Goal: Navigation & Orientation: Find specific page/section

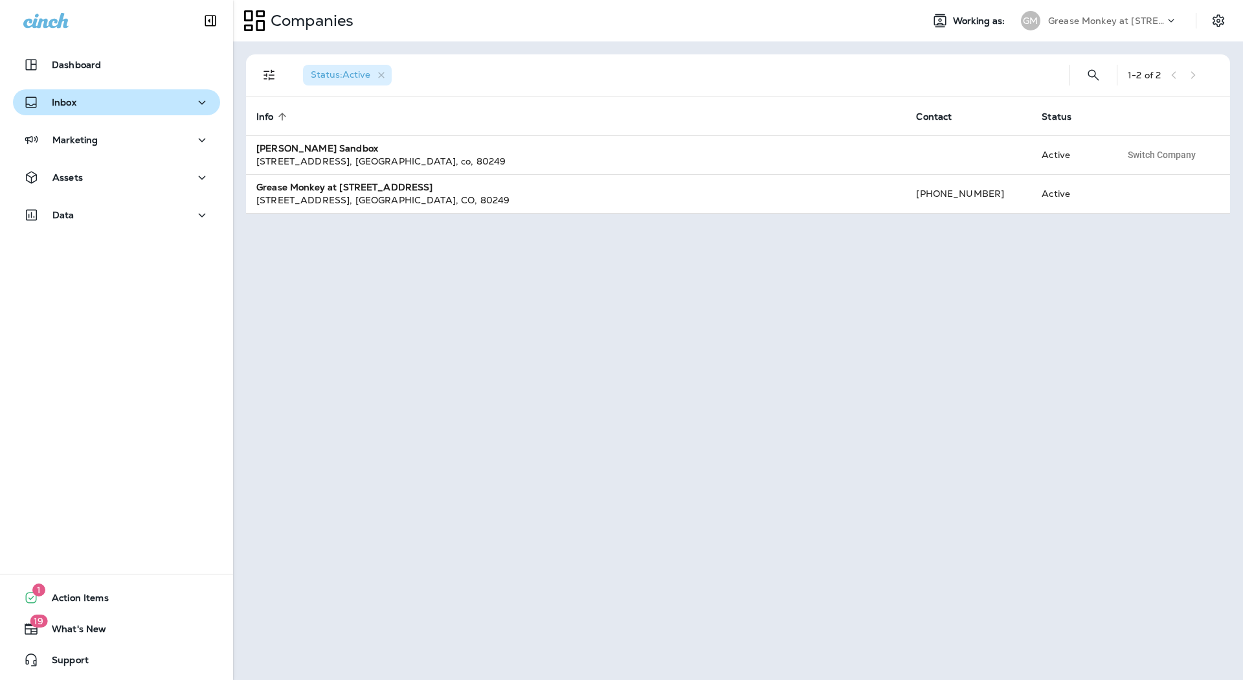
click at [115, 110] on button "Inbox" at bounding box center [116, 102] width 207 height 26
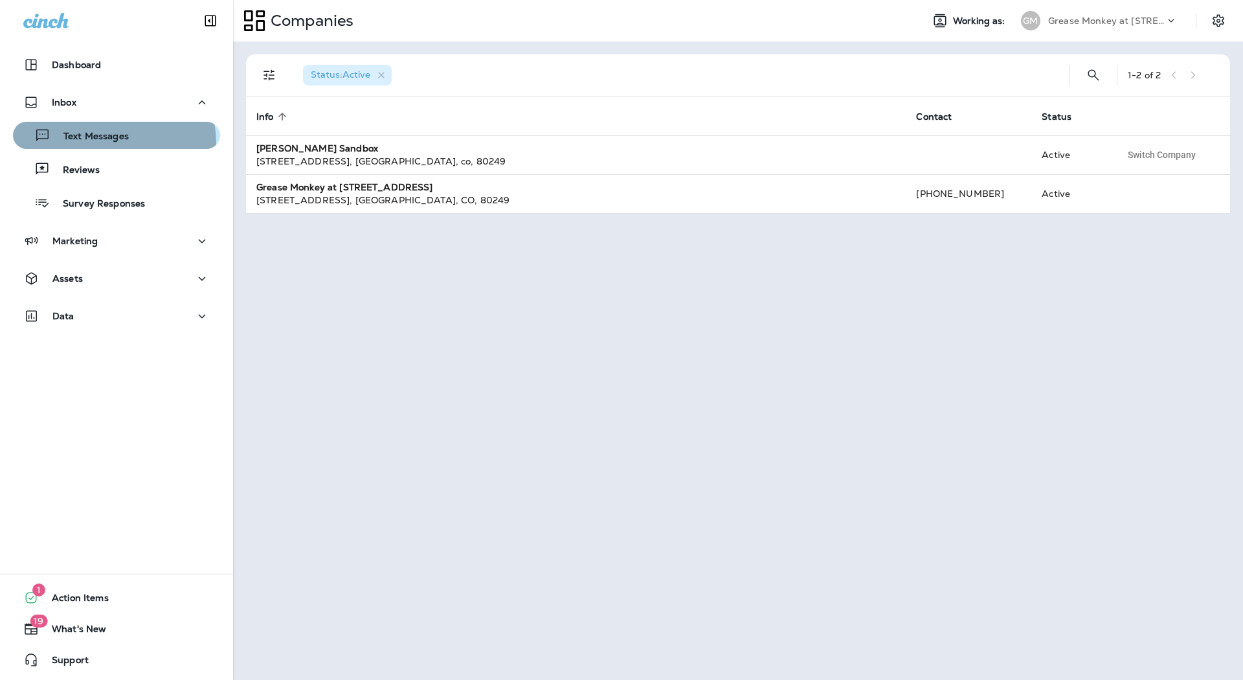
click at [112, 143] on div "Text Messages" at bounding box center [73, 135] width 111 height 19
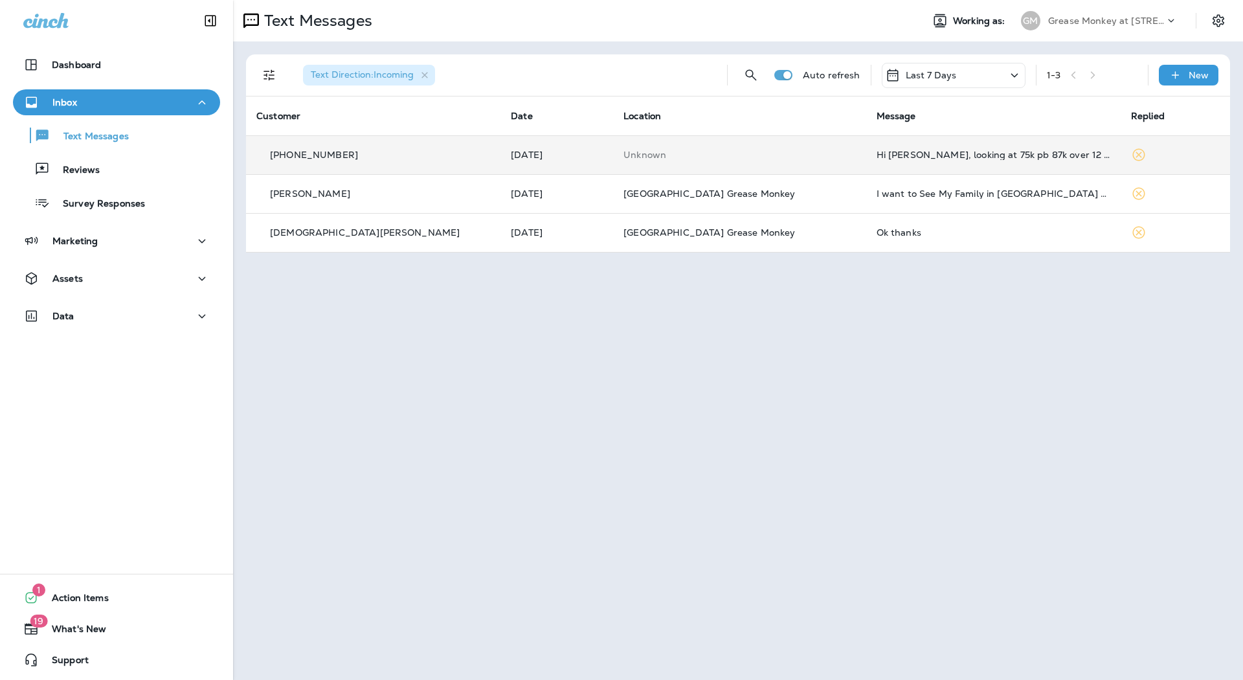
click at [500, 162] on td "[DATE]" at bounding box center [556, 154] width 113 height 39
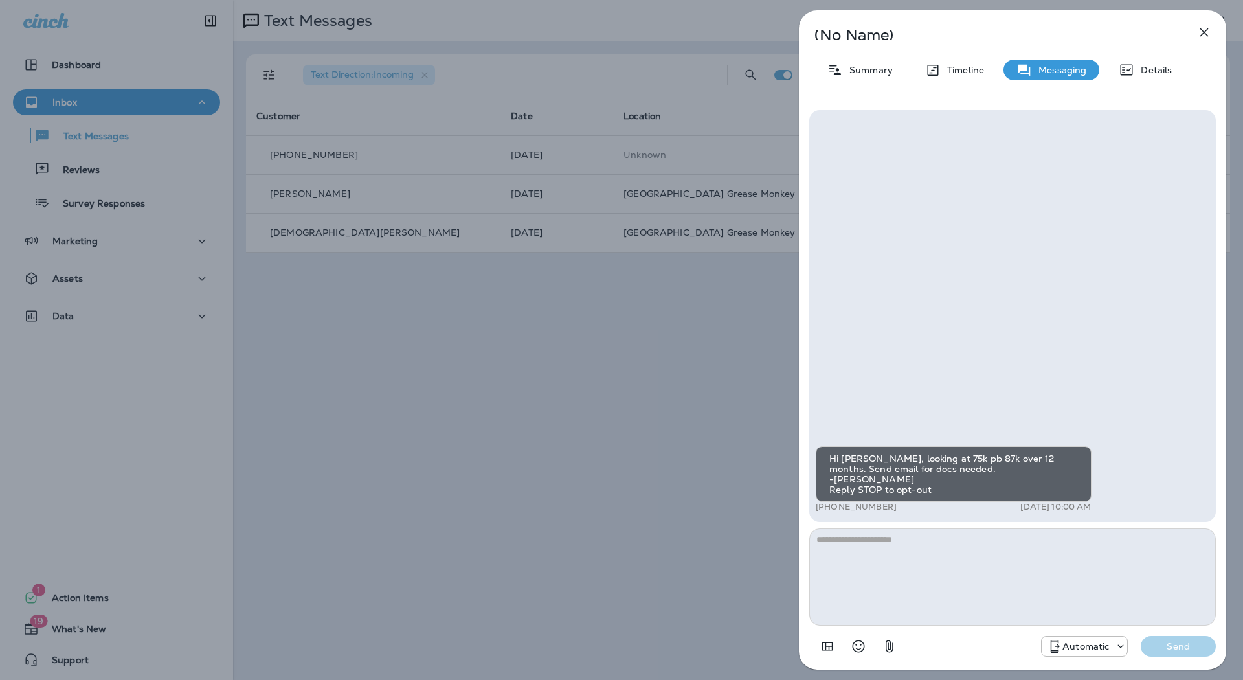
click at [1197, 27] on icon "button" at bounding box center [1204, 33] width 16 height 16
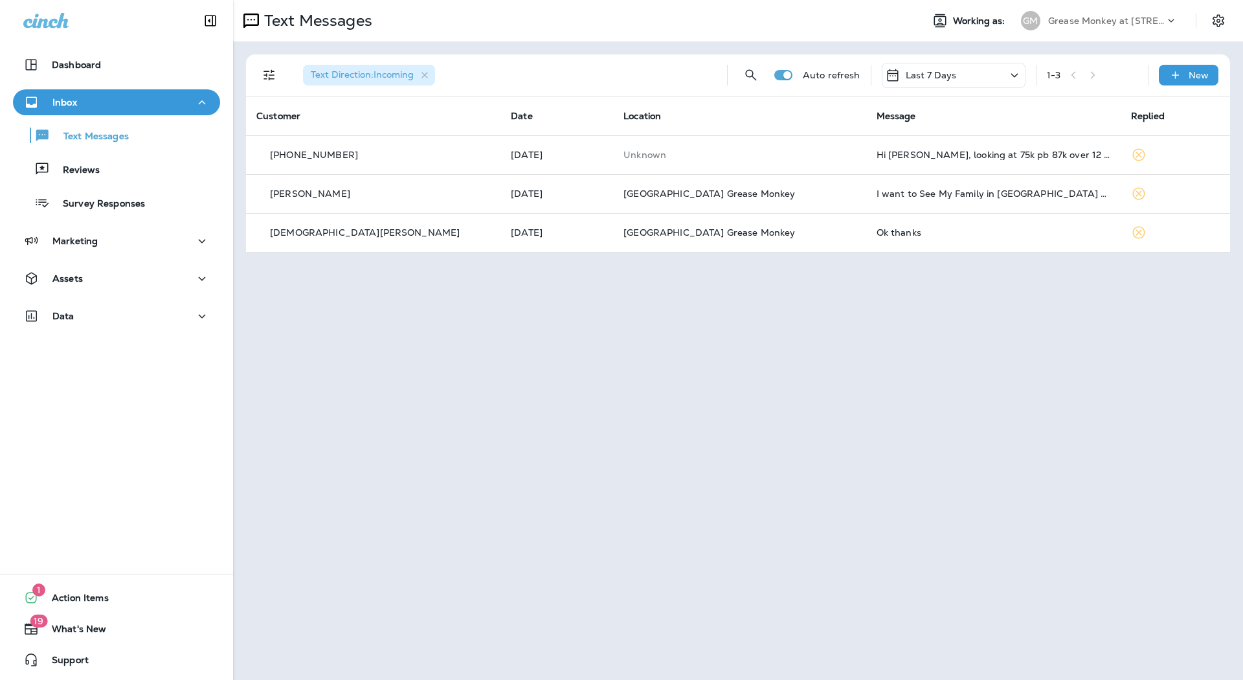
click at [251, 19] on use at bounding box center [251, 21] width 16 height 14
click at [271, 71] on icon "Filters" at bounding box center [270, 75] width 16 height 16
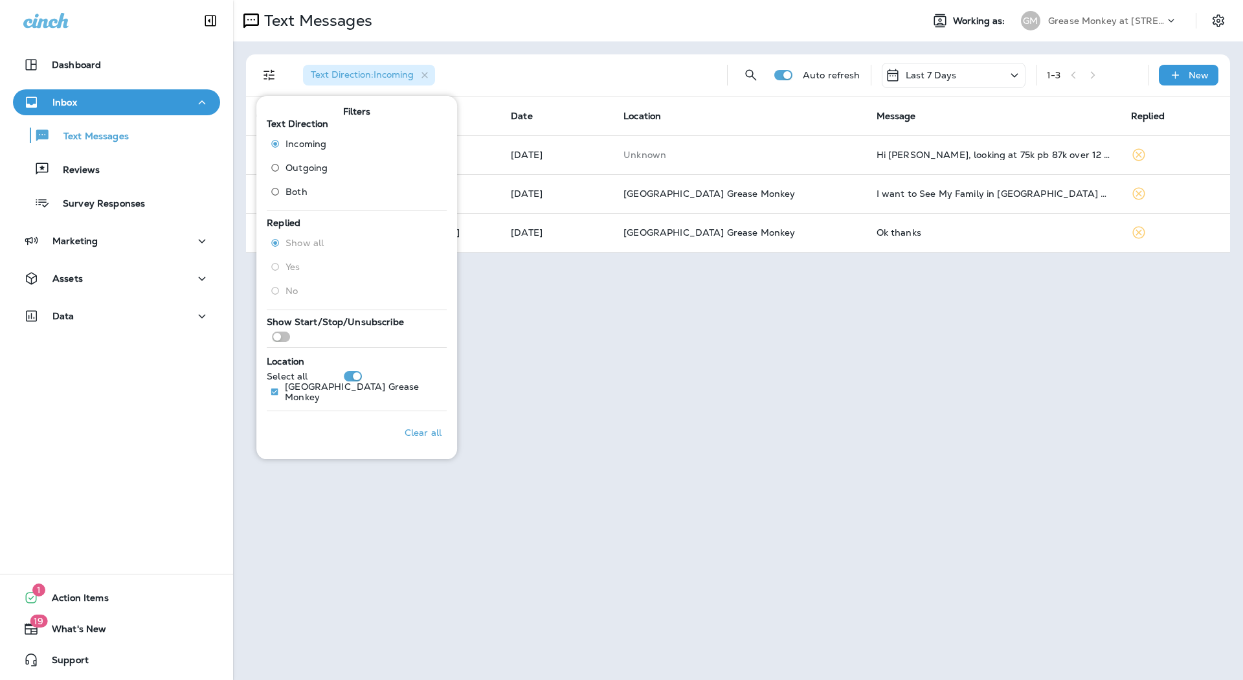
click at [319, 160] on label "Outgoing" at bounding box center [296, 167] width 63 height 21
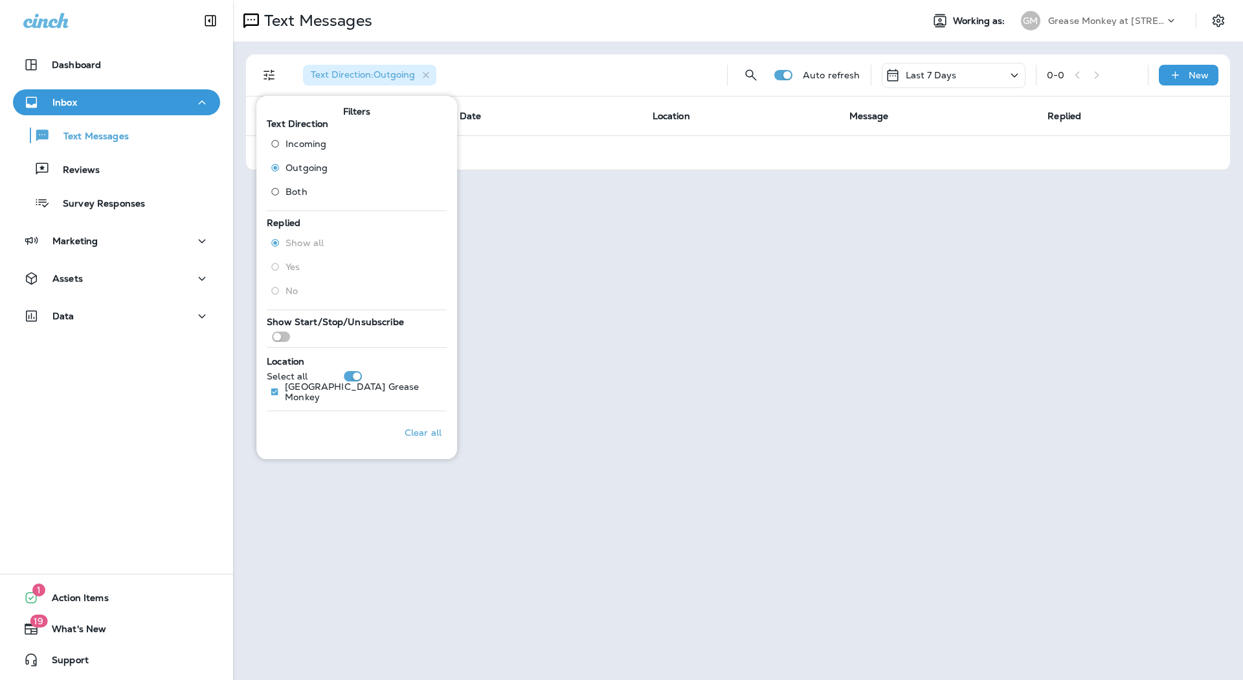
click at [635, 291] on div "Text Messages Working as: GM Grease Monkey at [STREET_ADDRESS] Text Direction :…" at bounding box center [738, 340] width 1010 height 680
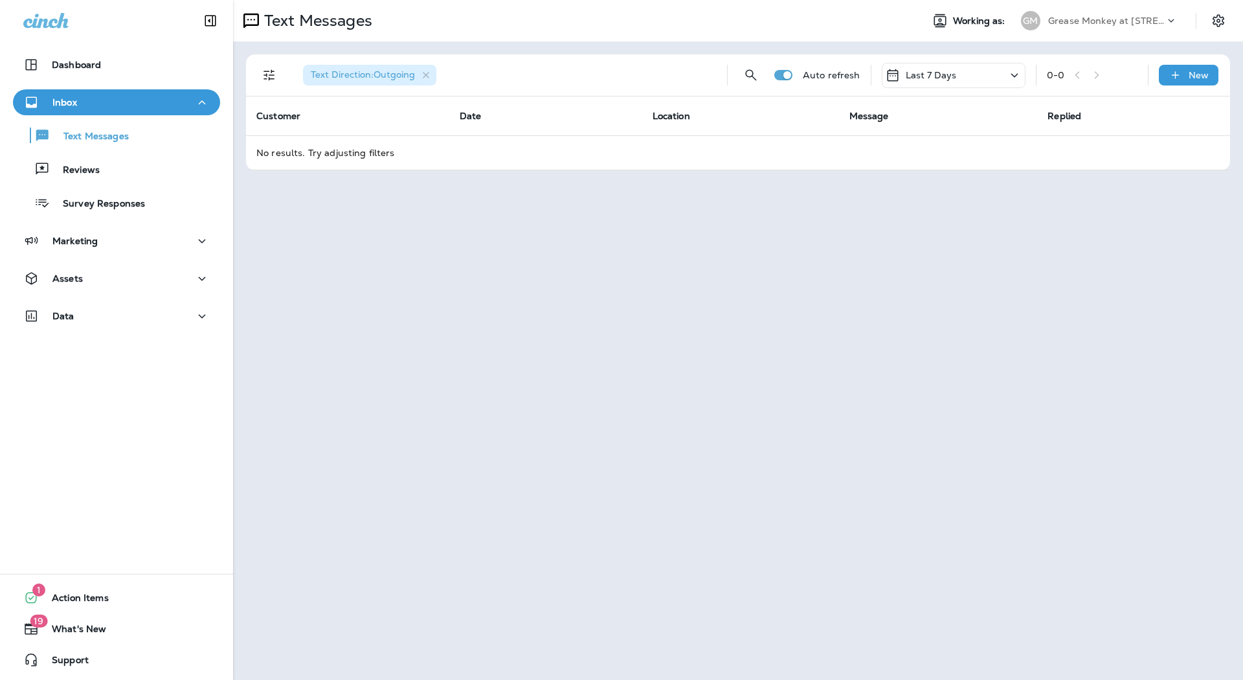
click at [530, 77] on div "Text Direction : Outgoing" at bounding box center [505, 74] width 424 height 41
click at [428, 74] on icon "button" at bounding box center [426, 75] width 11 height 11
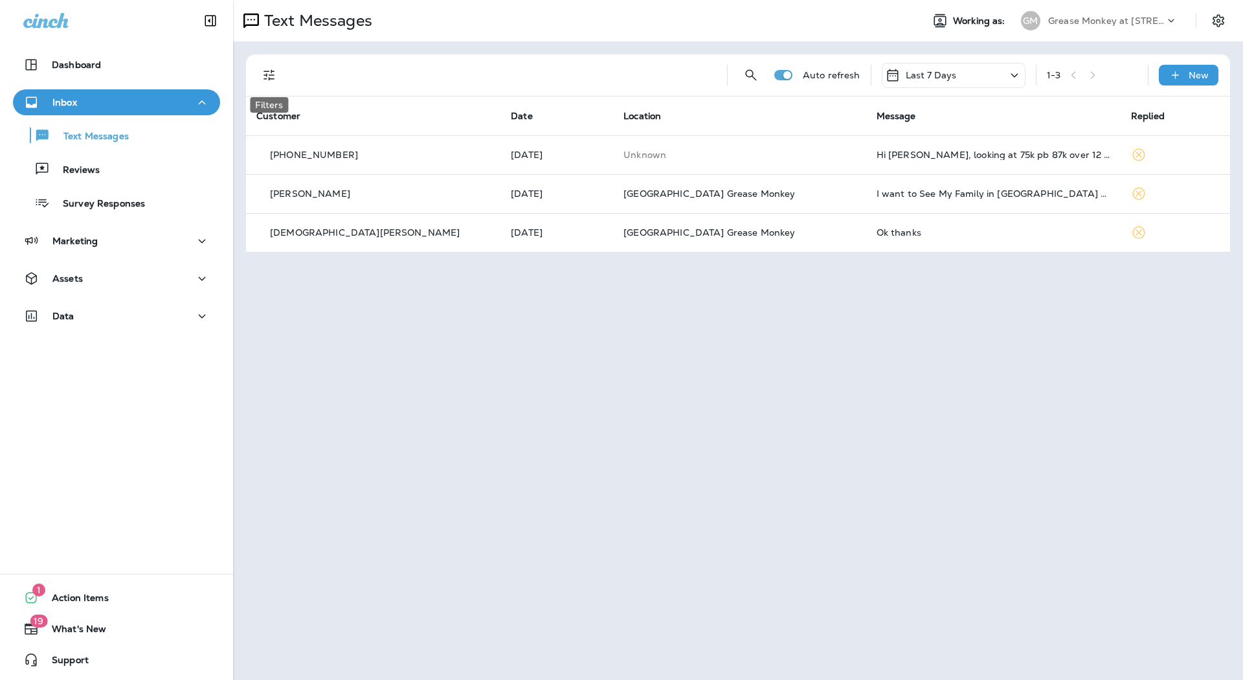
click at [278, 75] on button "Filters" at bounding box center [269, 75] width 26 height 26
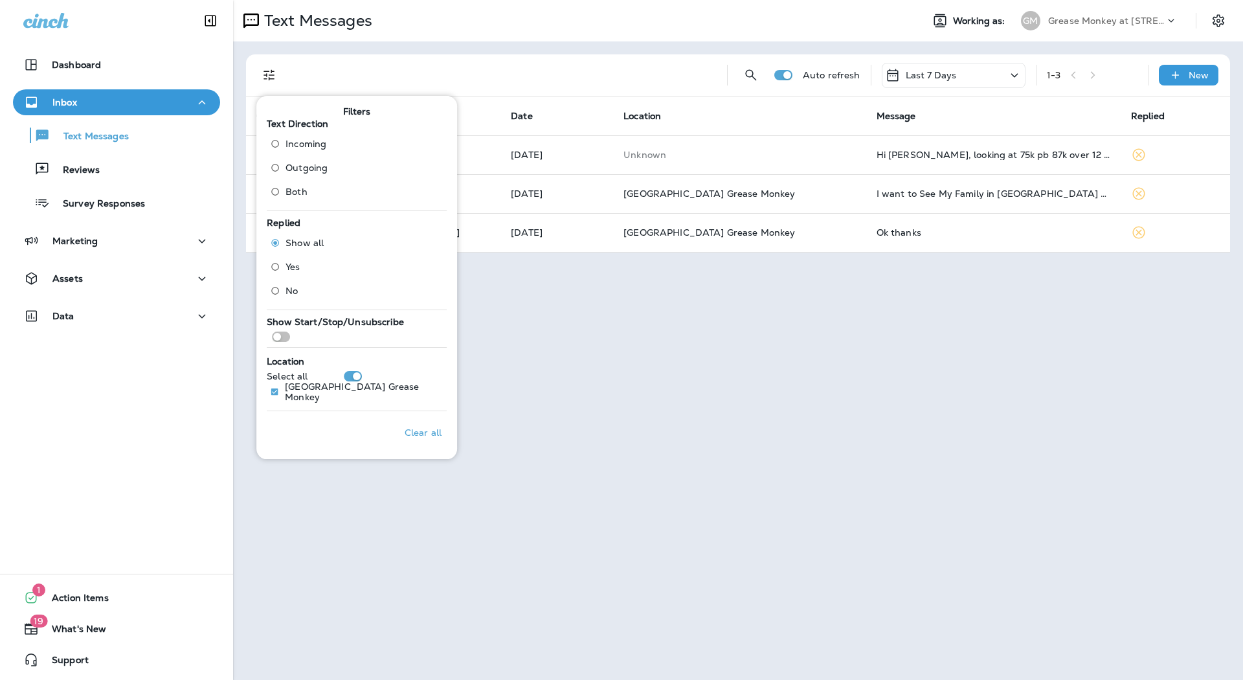
click at [313, 163] on span "Outgoing" at bounding box center [307, 168] width 42 height 10
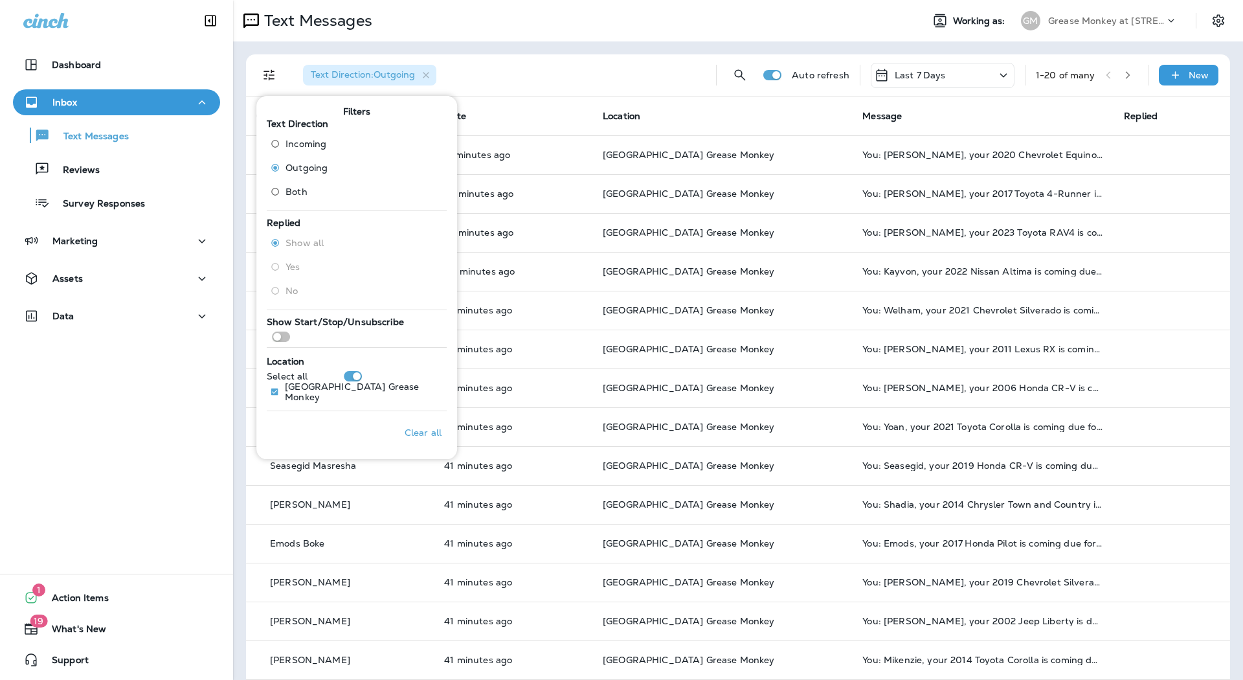
click at [550, 72] on div "Text Direction : Outgoing" at bounding box center [499, 74] width 413 height 41
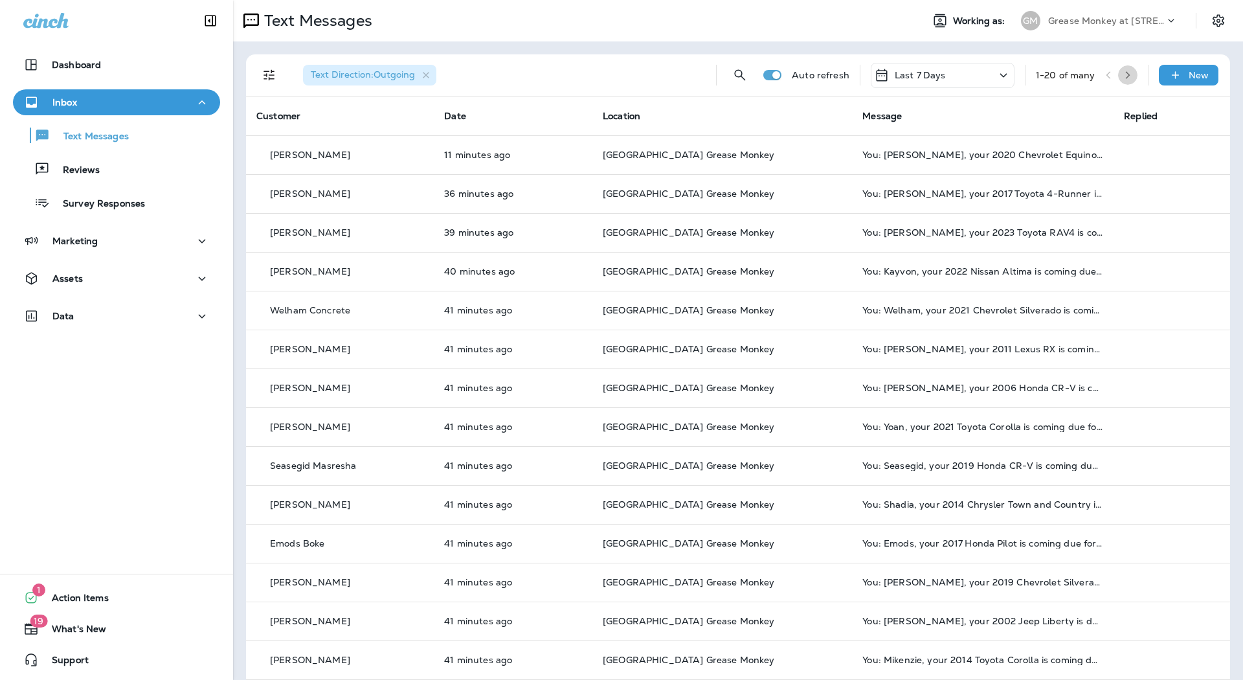
click at [1118, 78] on button "button" at bounding box center [1127, 74] width 19 height 19
click at [1127, 75] on button "button" at bounding box center [1127, 74] width 19 height 19
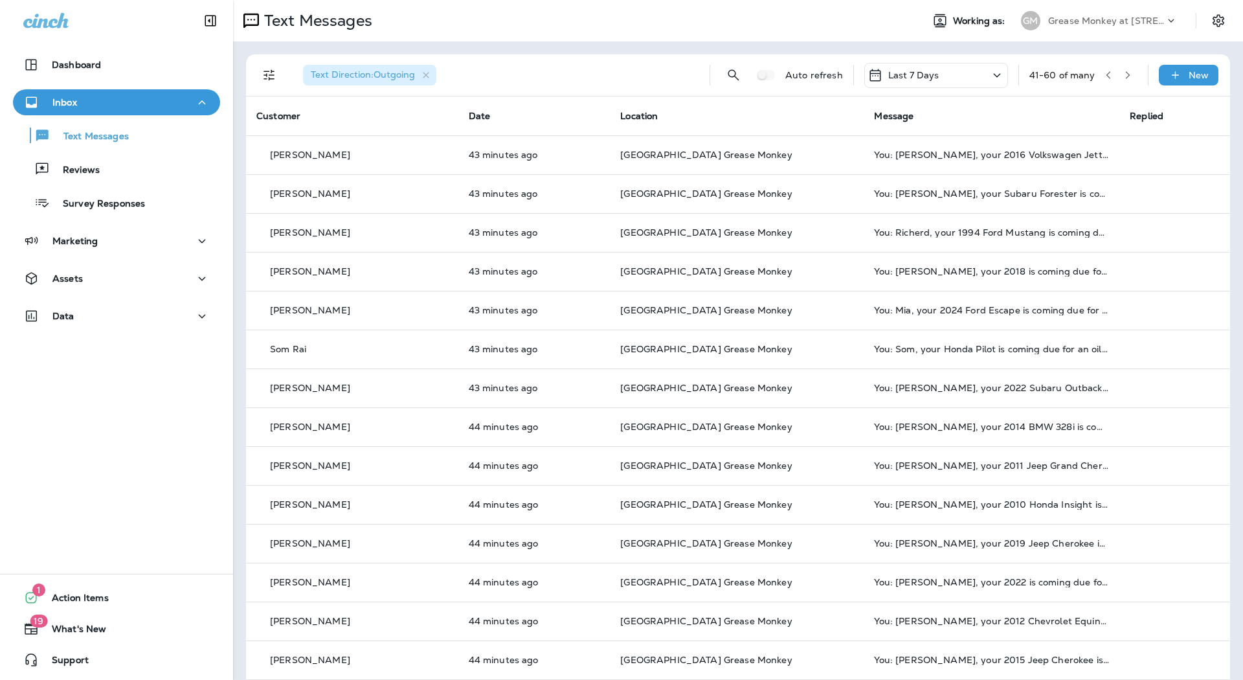
click at [1127, 75] on button "button" at bounding box center [1127, 74] width 19 height 19
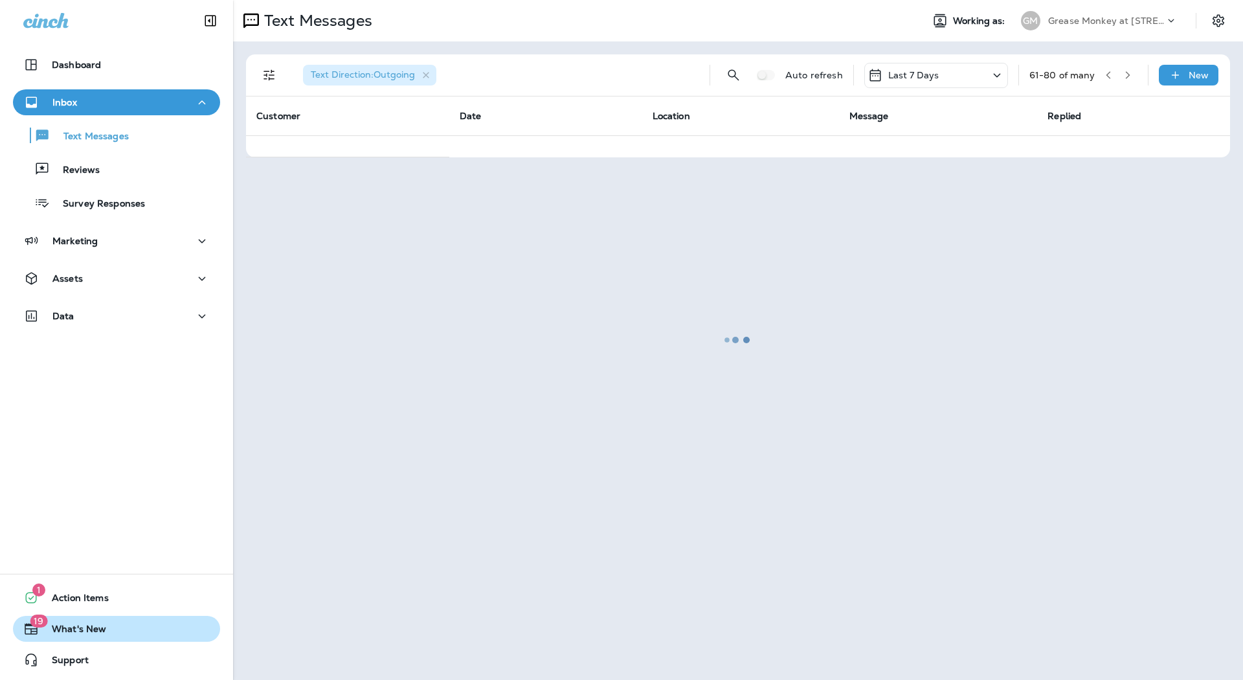
click at [107, 630] on button "19 What's New" at bounding box center [116, 629] width 207 height 26
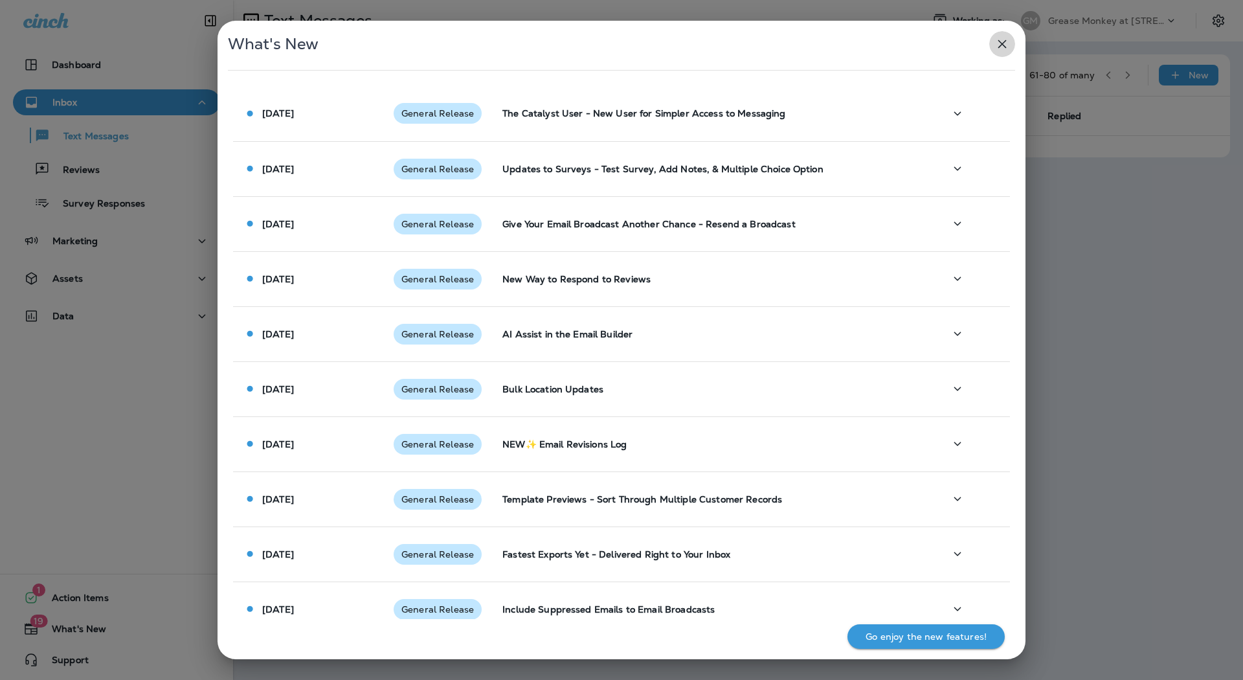
click at [999, 50] on icon "button" at bounding box center [1002, 44] width 16 height 16
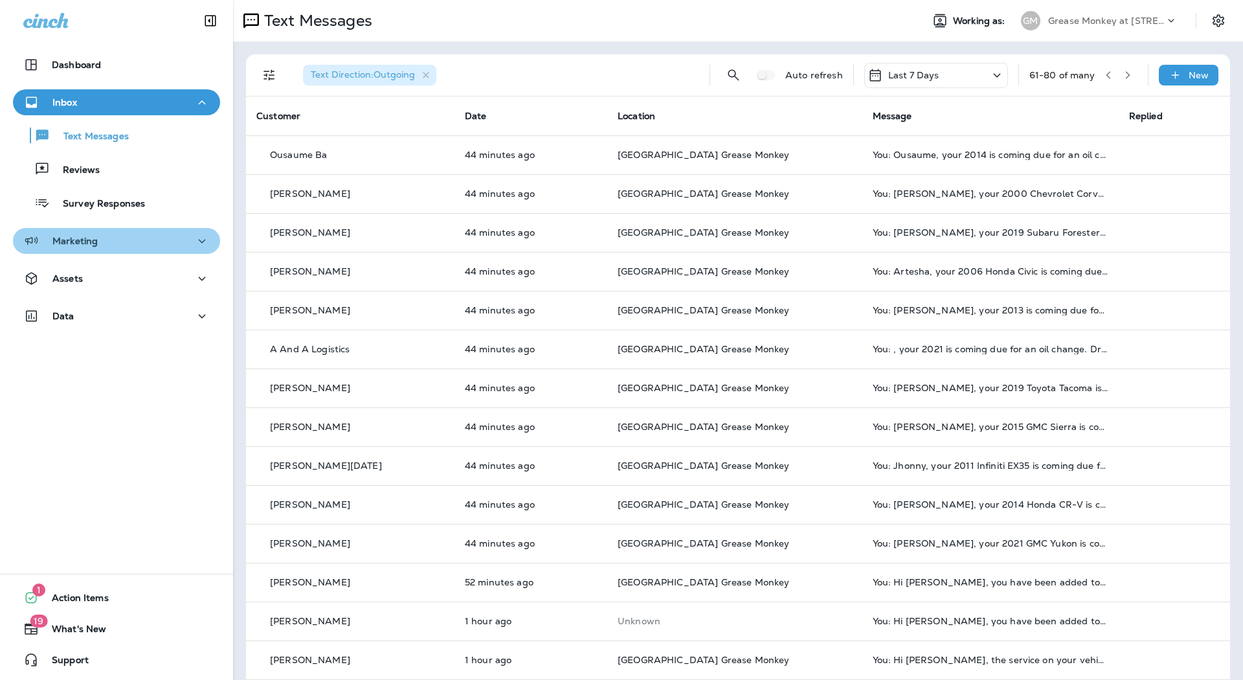
click at [125, 244] on div "Marketing" at bounding box center [116, 241] width 186 height 16
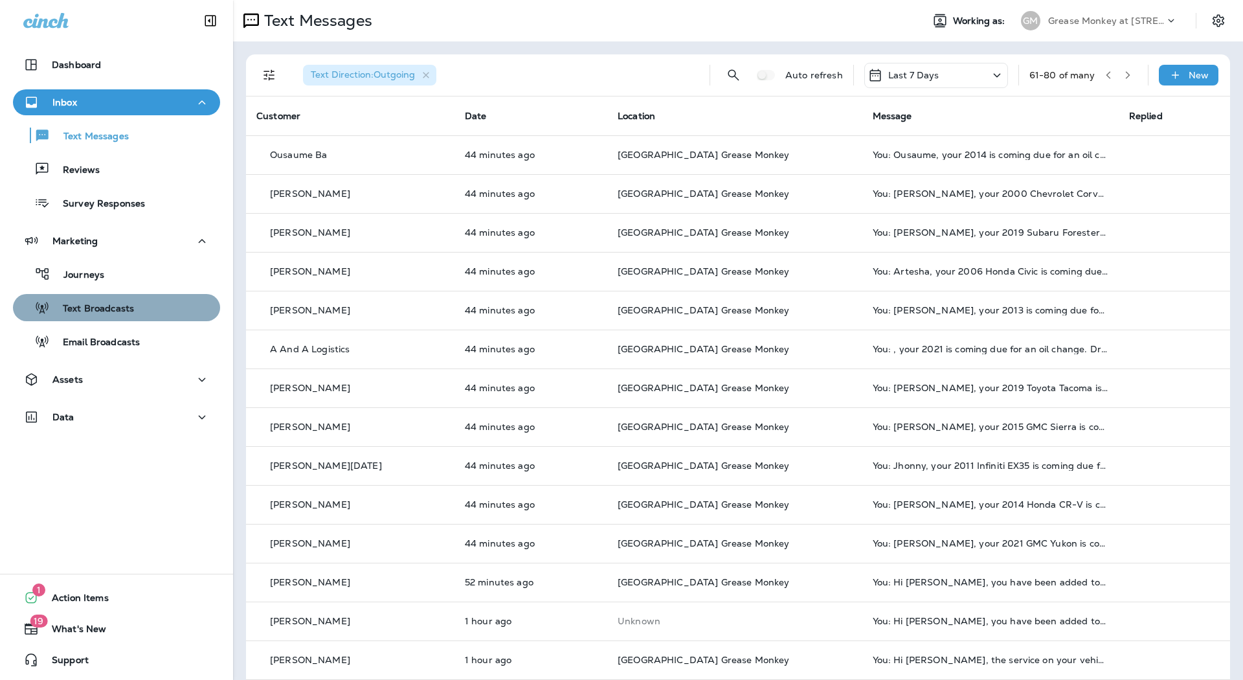
click at [135, 312] on div "Text Broadcasts" at bounding box center [116, 307] width 197 height 19
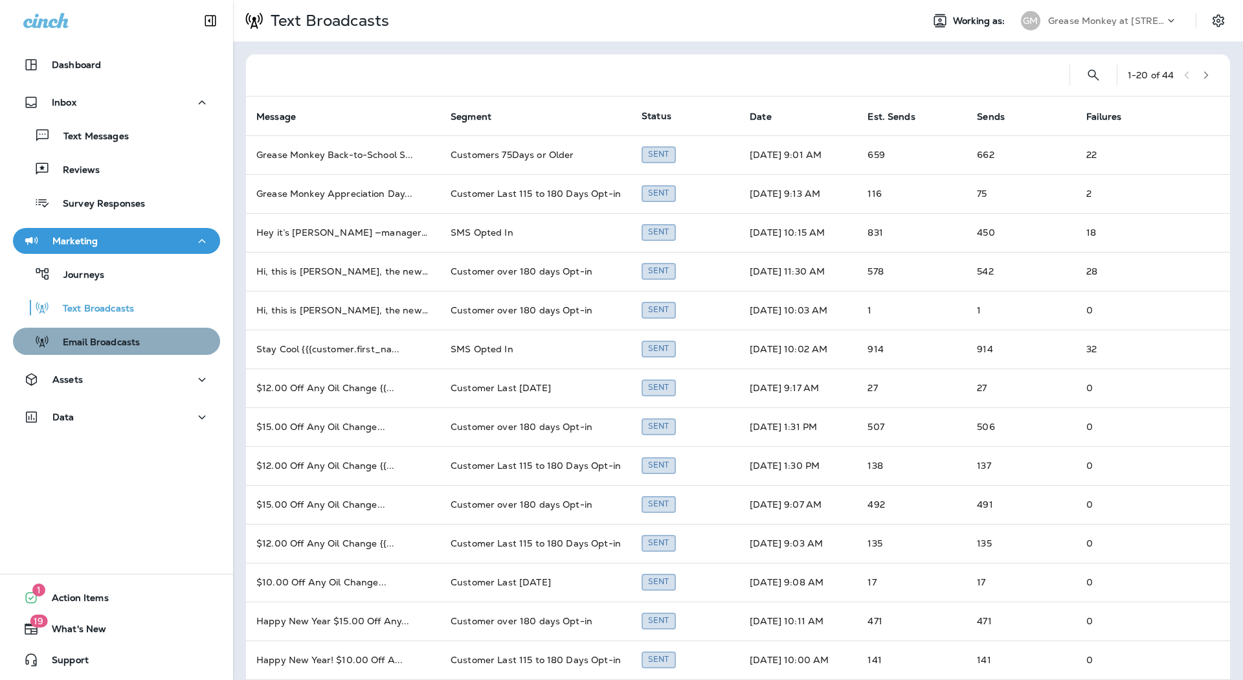
click at [124, 341] on p "Email Broadcasts" at bounding box center [95, 343] width 90 height 12
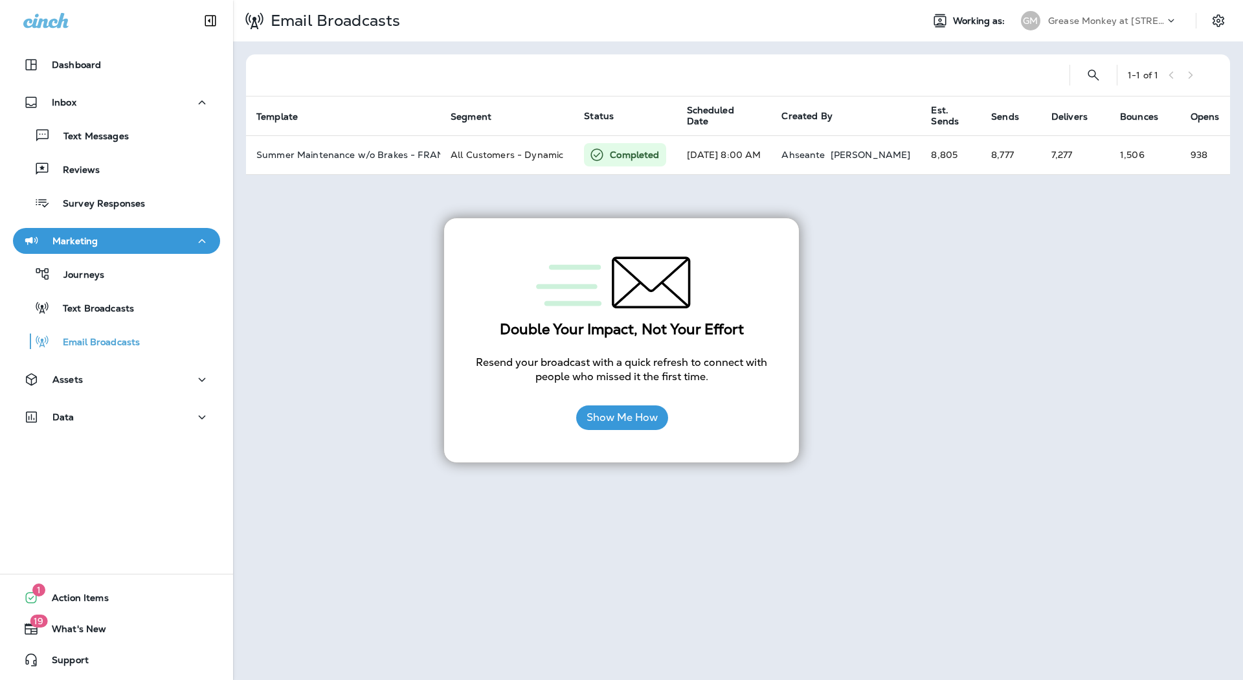
click at [858, 386] on div "Email Broadcasts Working as: GM Grease Monkey at [STREET_ADDRESS] of 1 Template…" at bounding box center [738, 340] width 1010 height 680
click at [638, 407] on button "Show Me How" at bounding box center [622, 417] width 92 height 25
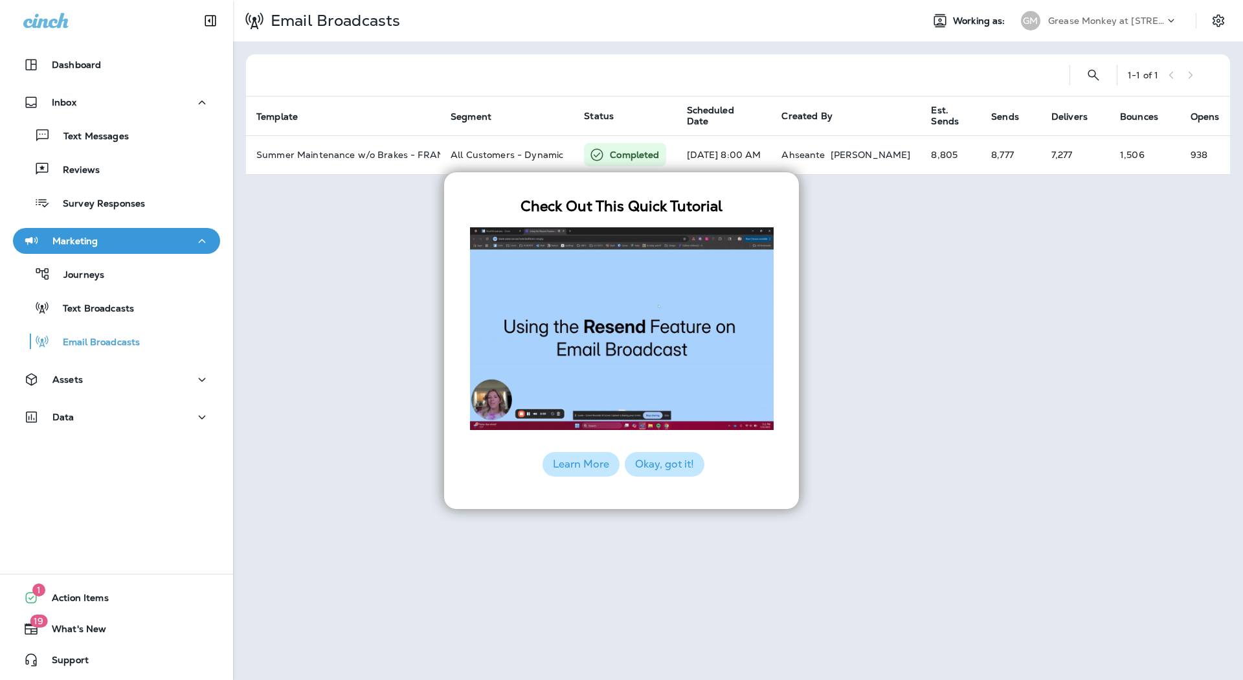
click at [669, 471] on button "Okay, got it!" at bounding box center [665, 464] width 80 height 25
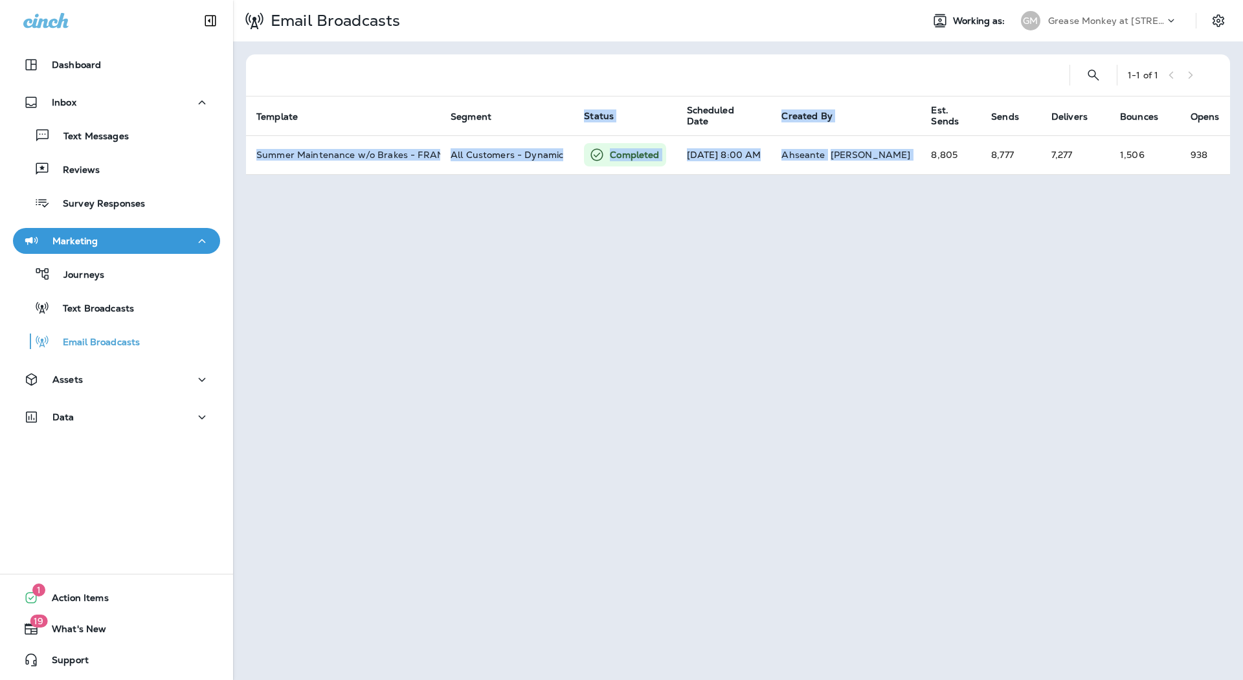
drag, startPoint x: 872, startPoint y: 172, endPoint x: 1067, endPoint y: 177, distance: 195.0
click at [1067, 175] on div "Template Segment Status Scheduled Date Created By Est. Sends Sends Delivers Bou…" at bounding box center [738, 135] width 984 height 78
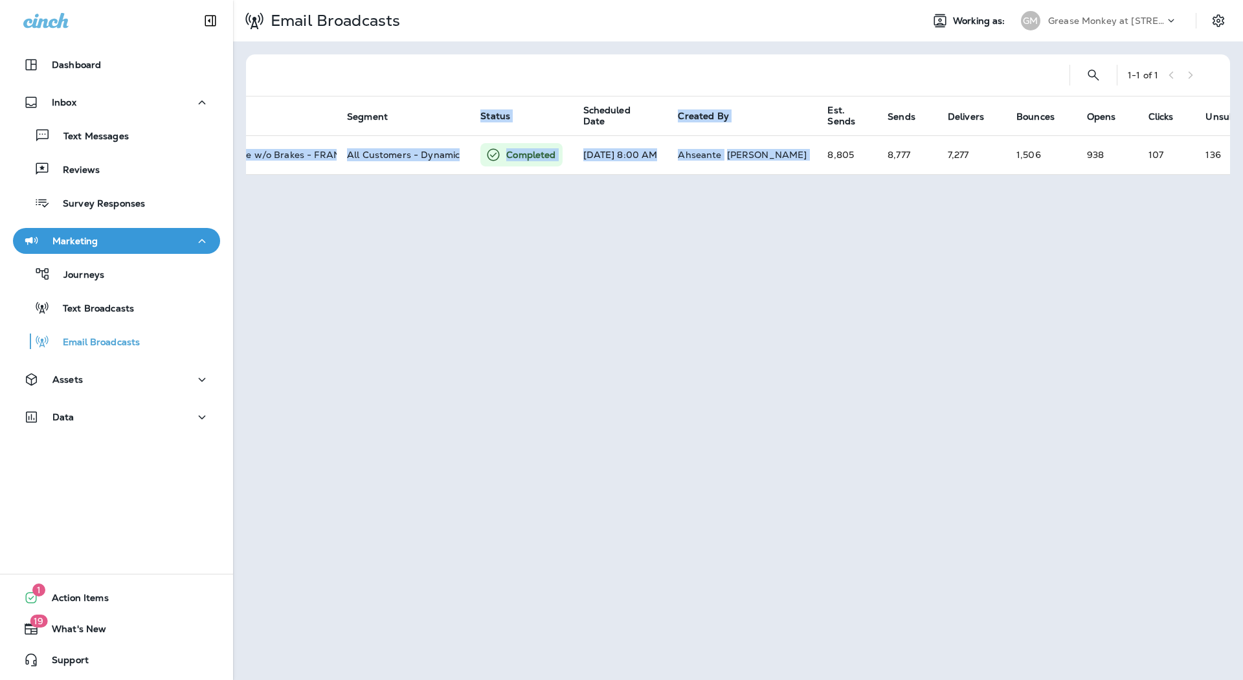
scroll to position [0, 118]
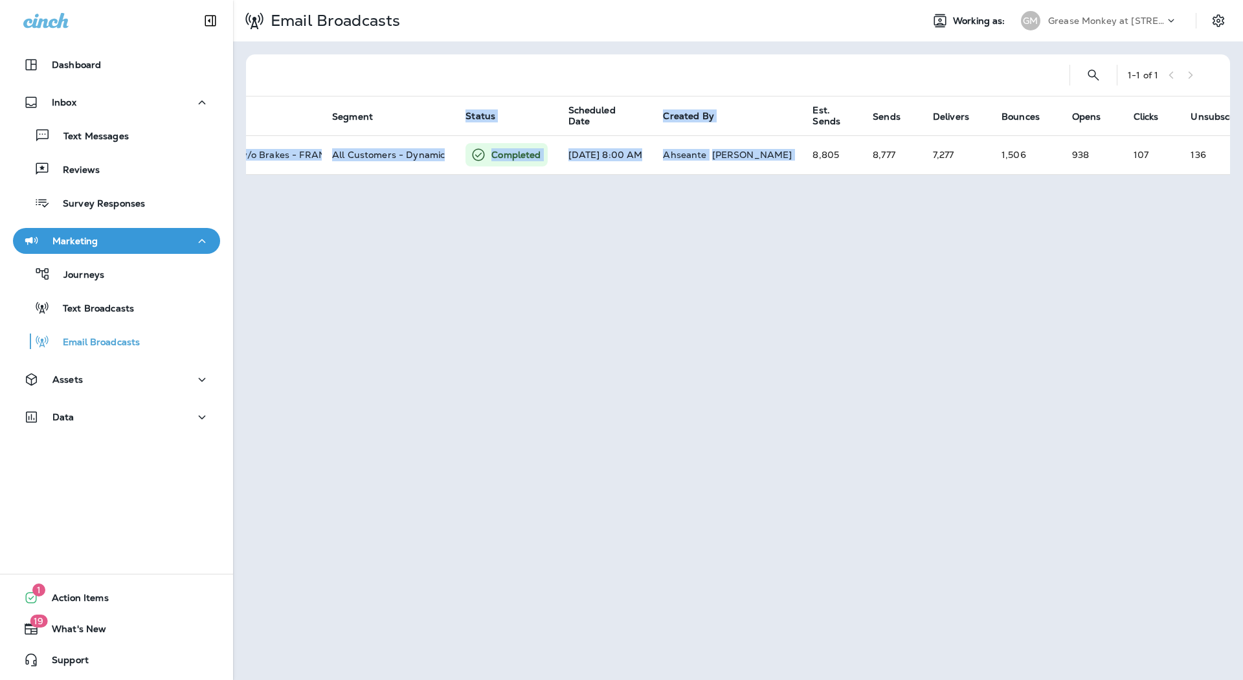
click at [956, 224] on div "Email Broadcasts Working as: GM Grease Monkey at [STREET_ADDRESS] of 1 Template…" at bounding box center [738, 340] width 1010 height 680
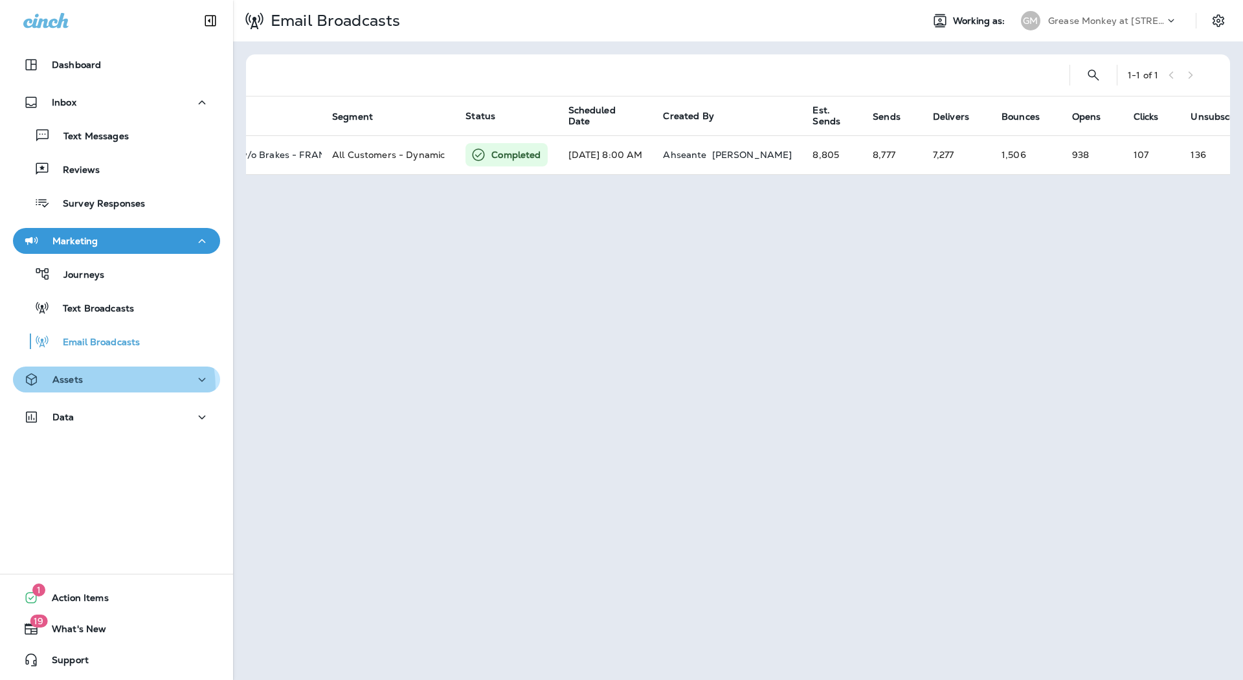
click at [86, 388] on button "Assets" at bounding box center [116, 379] width 207 height 26
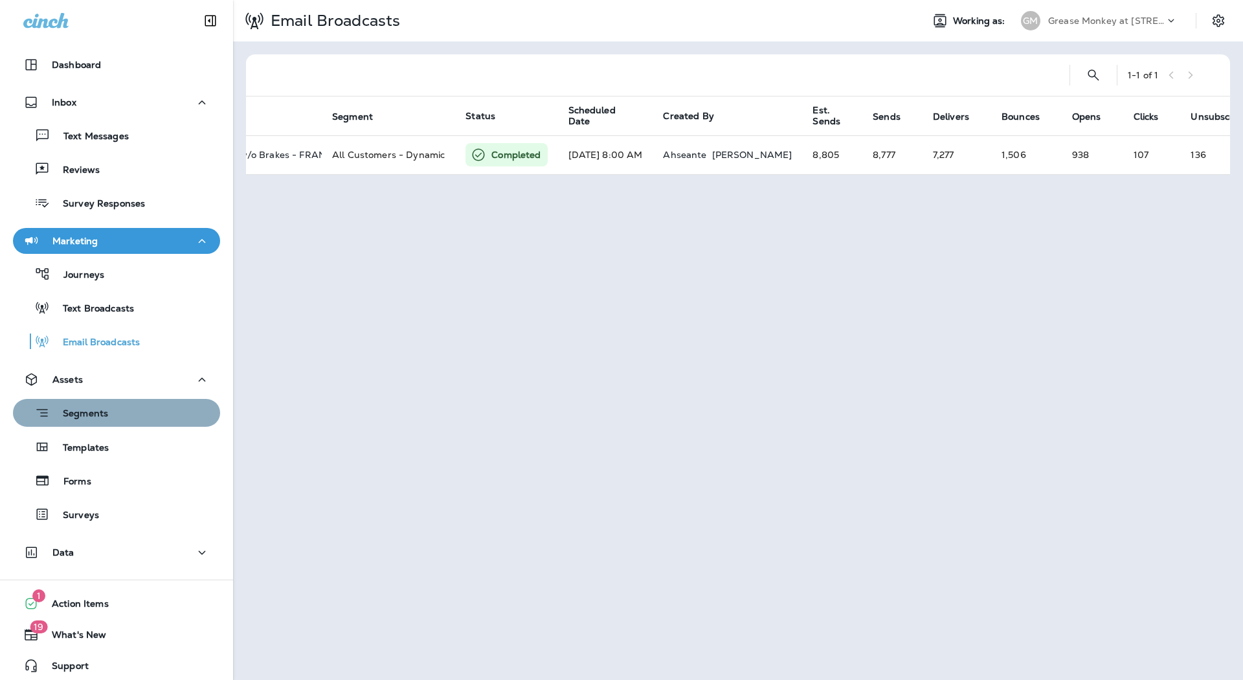
click at [141, 419] on div "Segments" at bounding box center [116, 413] width 197 height 20
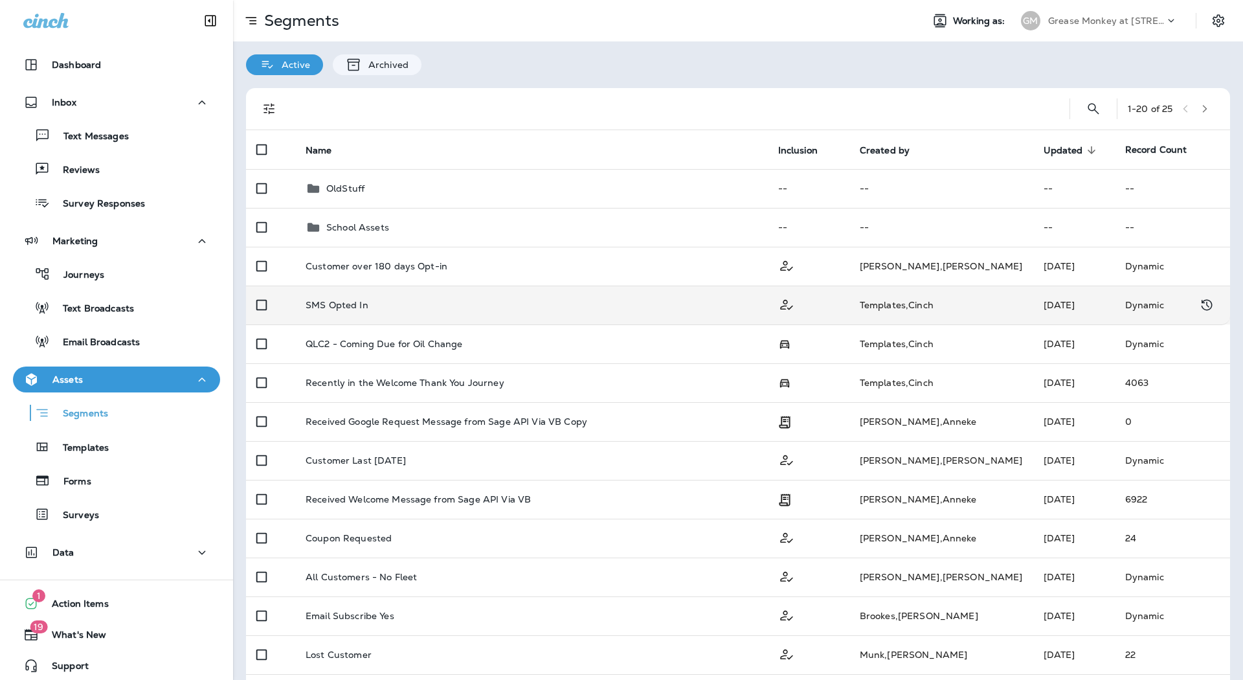
click at [491, 309] on div "SMS Opted In" at bounding box center [532, 305] width 452 height 10
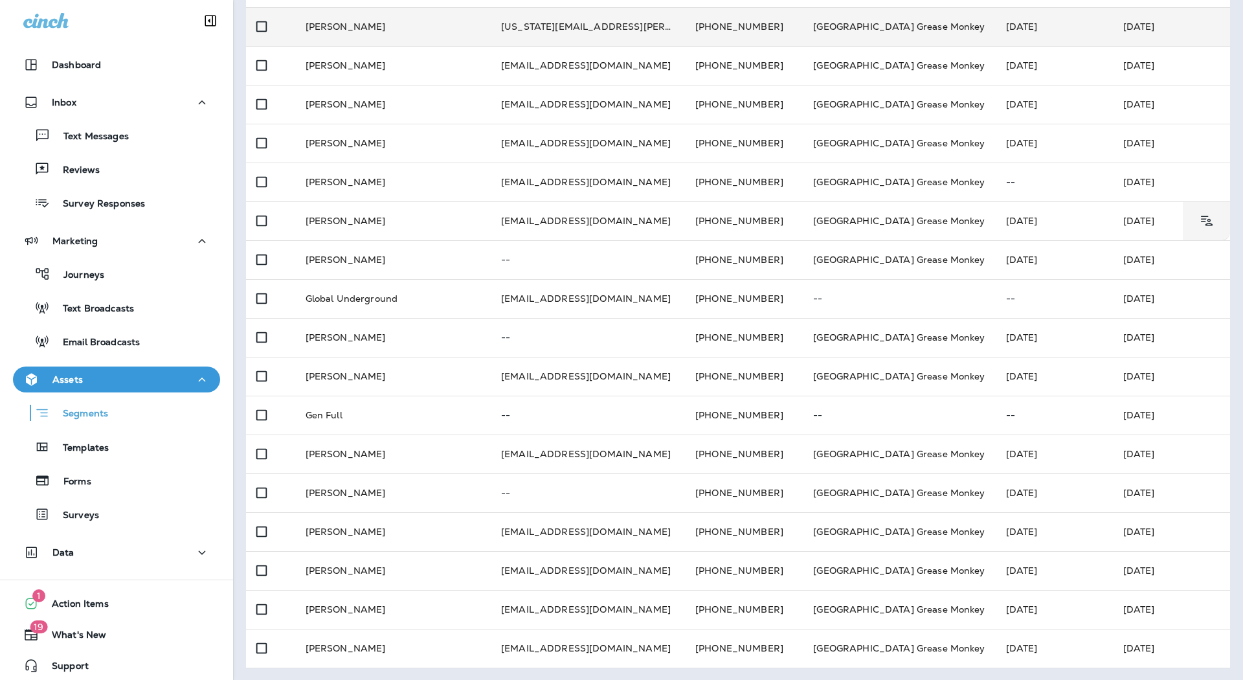
scroll to position [300, 0]
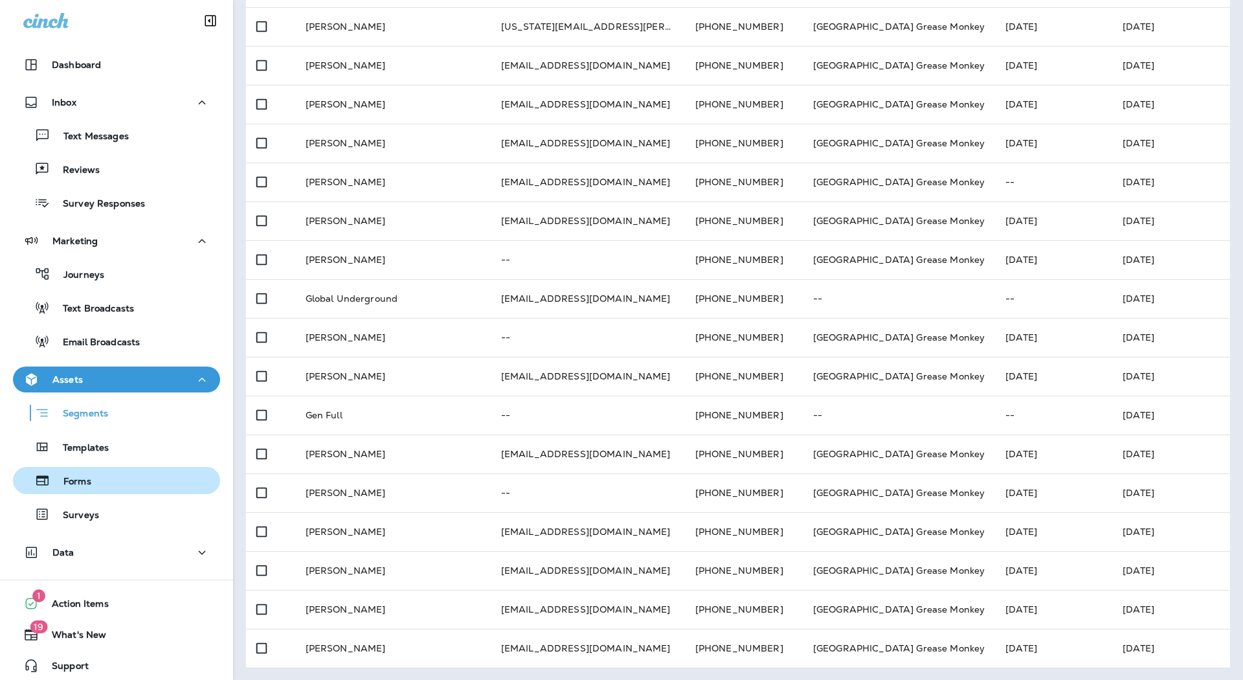
click at [107, 483] on div "Forms" at bounding box center [116, 480] width 197 height 19
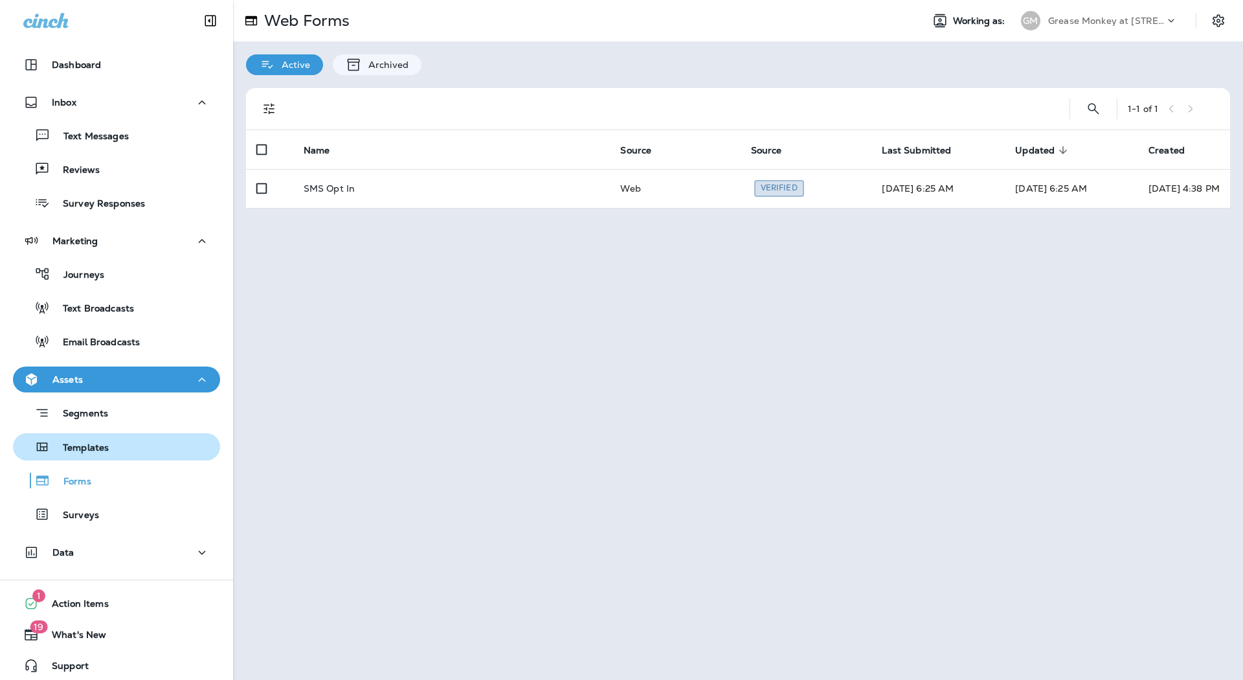
click at [115, 450] on div "Templates" at bounding box center [116, 446] width 197 height 19
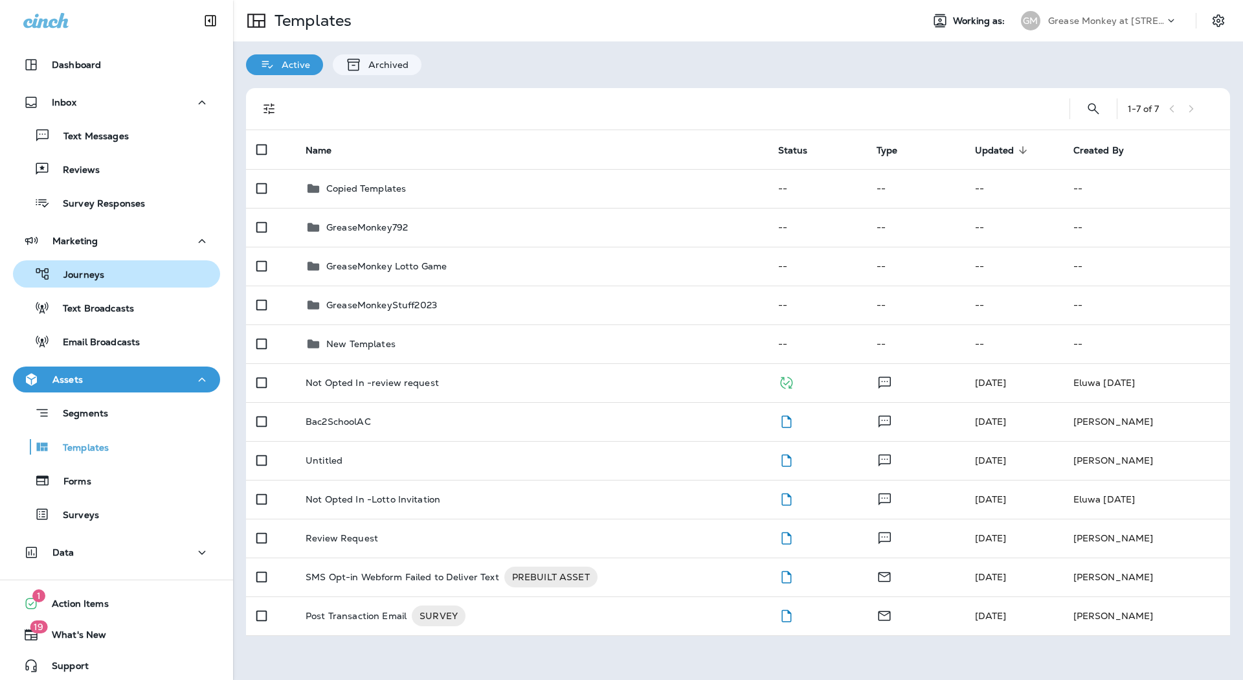
click at [120, 273] on div "Journeys" at bounding box center [116, 273] width 197 height 19
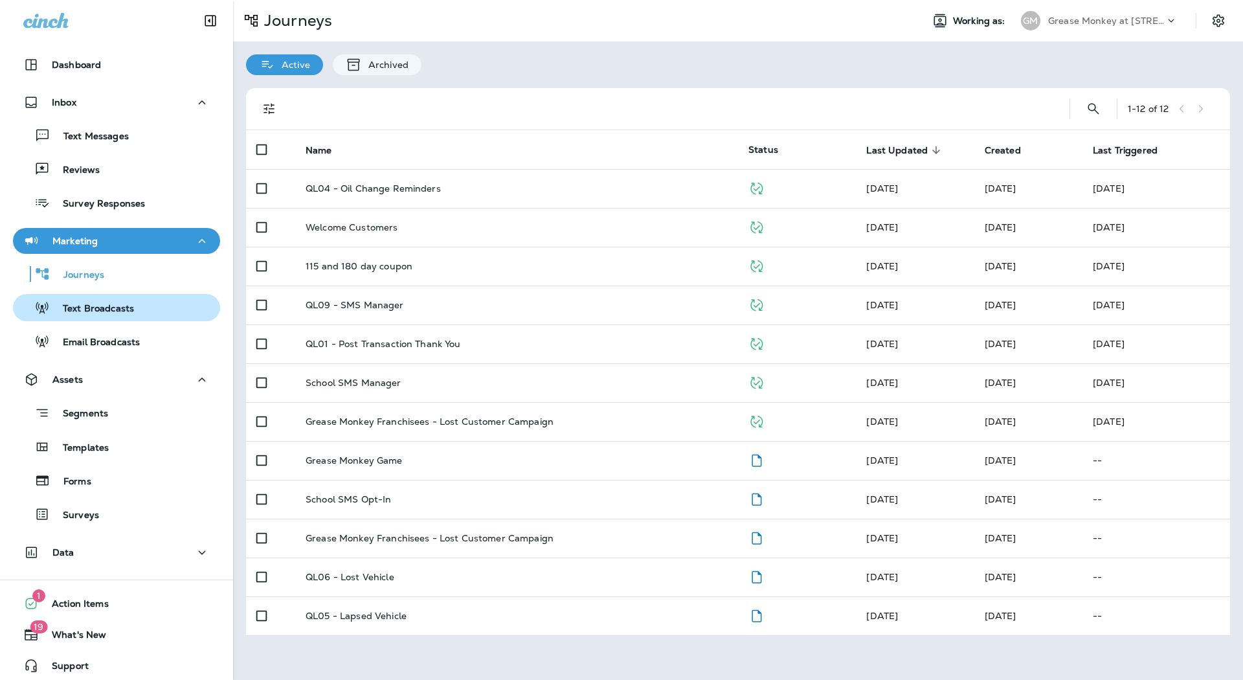
click at [113, 303] on p "Text Broadcasts" at bounding box center [92, 309] width 84 height 12
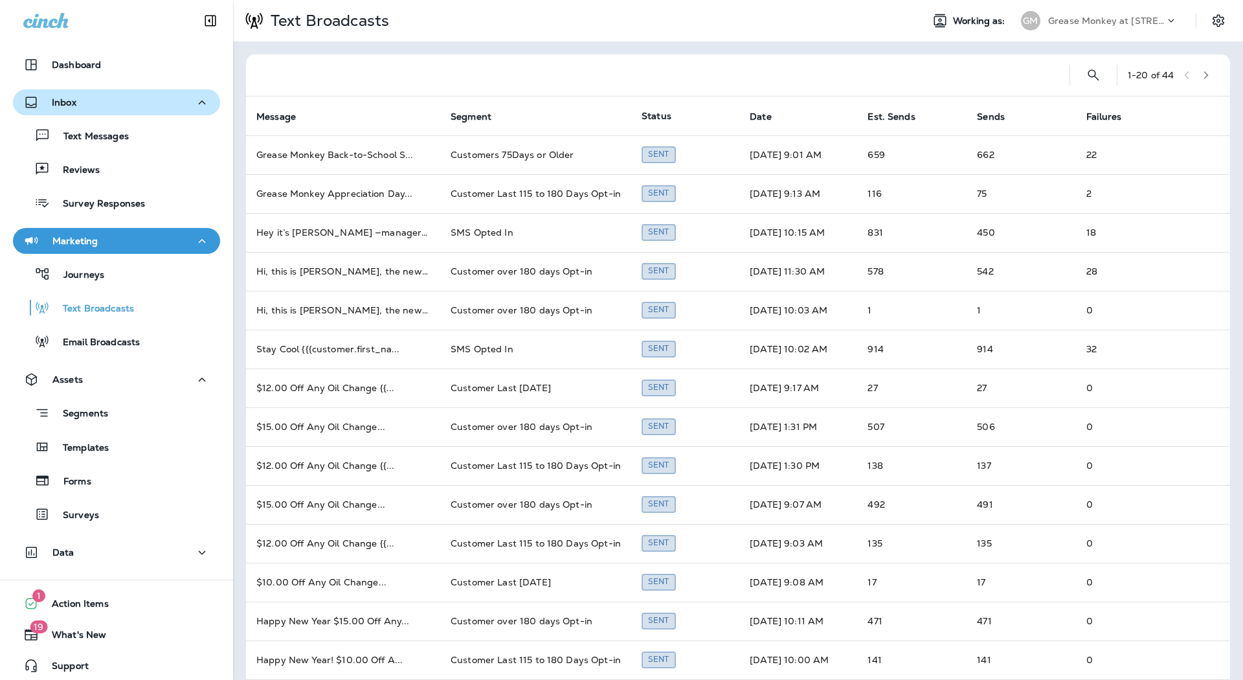
click at [101, 93] on button "Inbox" at bounding box center [116, 102] width 207 height 26
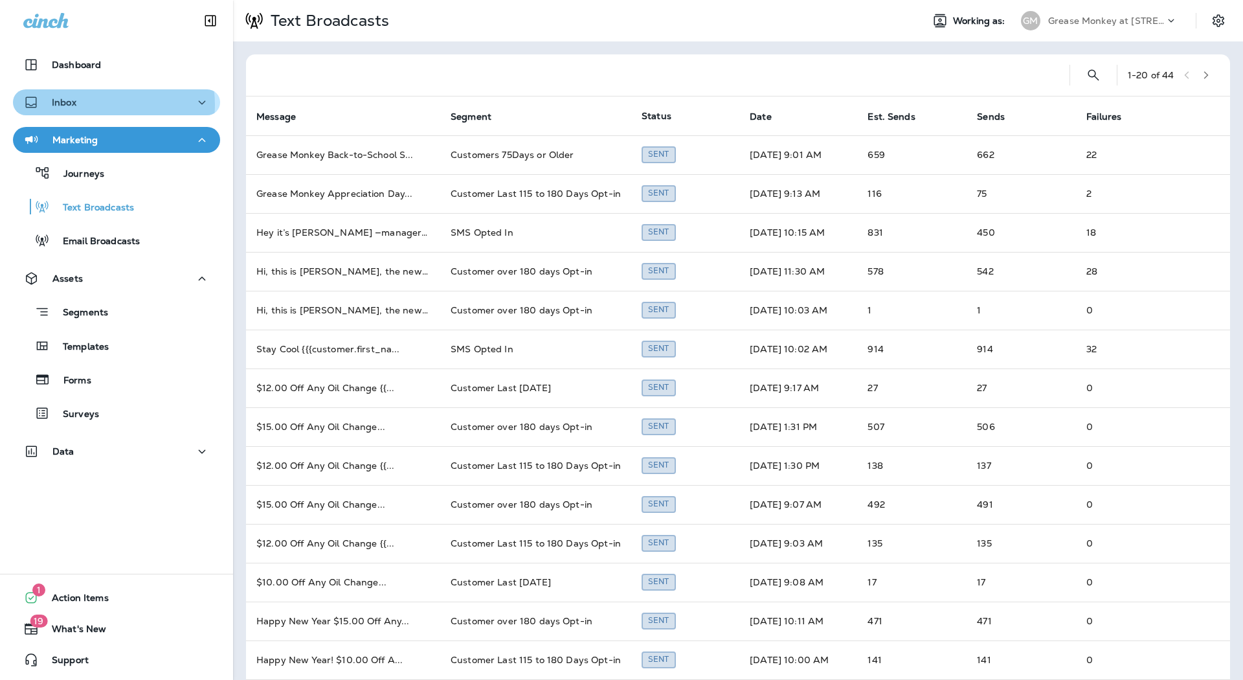
click at [100, 105] on div "Inbox" at bounding box center [116, 103] width 186 height 16
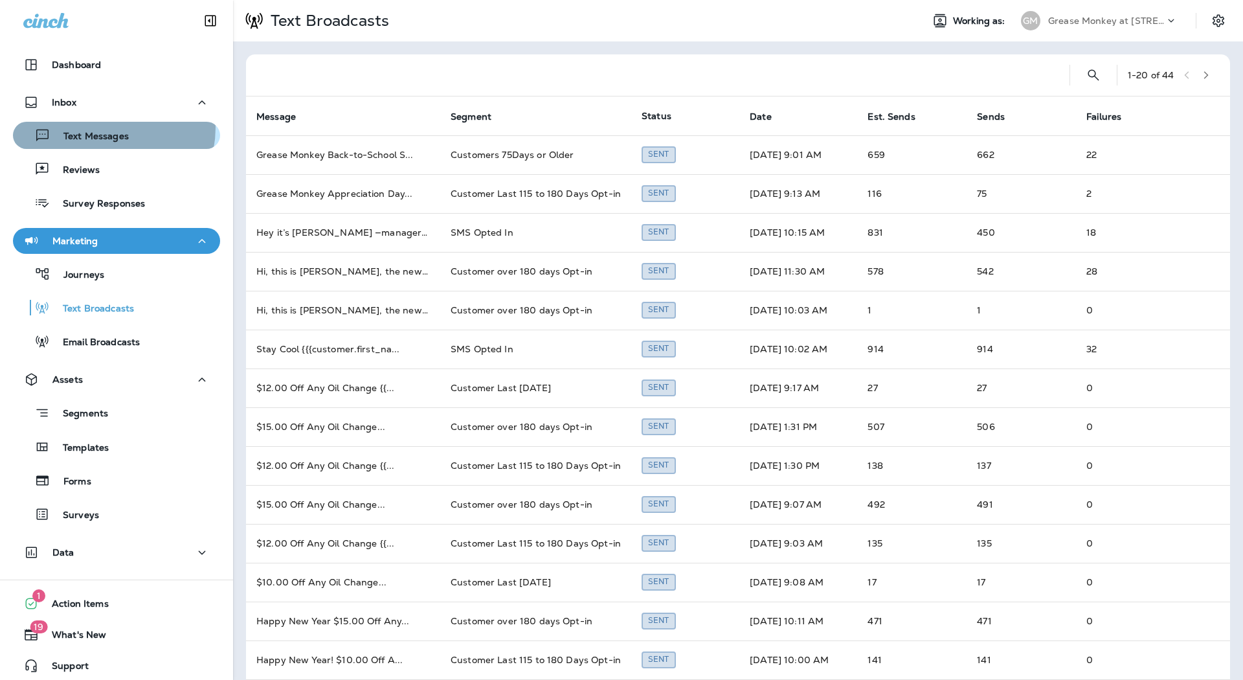
click at [104, 128] on div "Text Messages" at bounding box center [73, 135] width 111 height 19
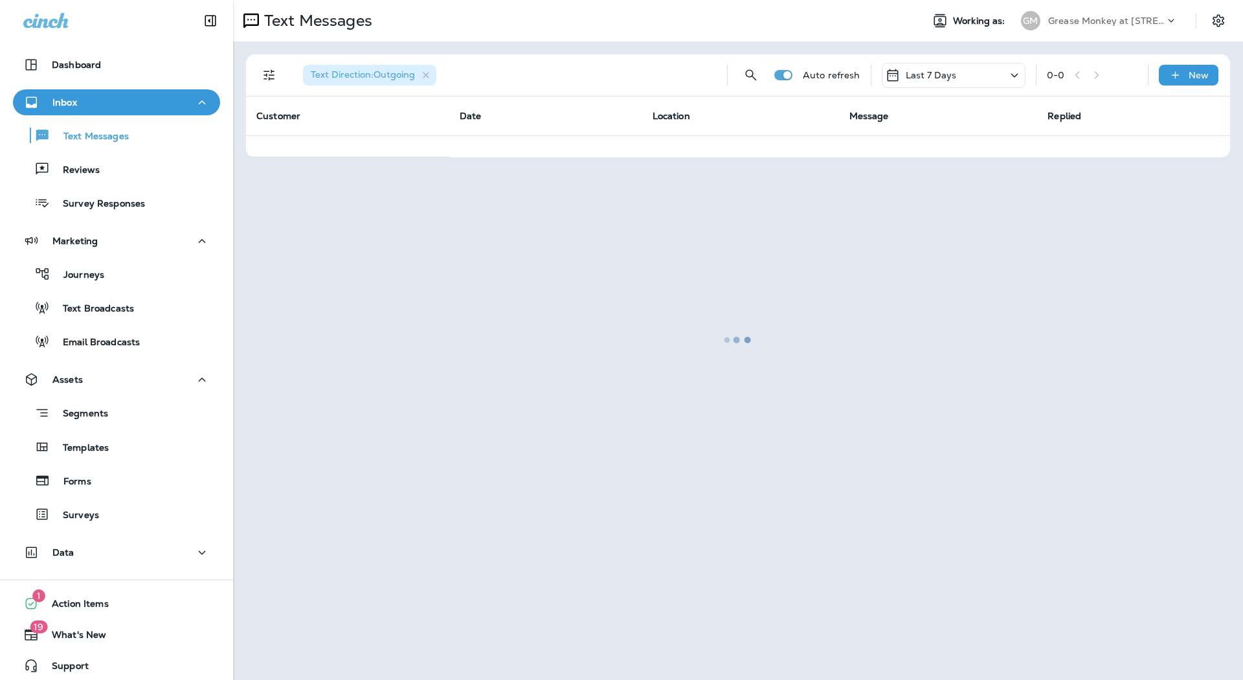
click at [113, 107] on div "Inbox" at bounding box center [116, 103] width 186 height 16
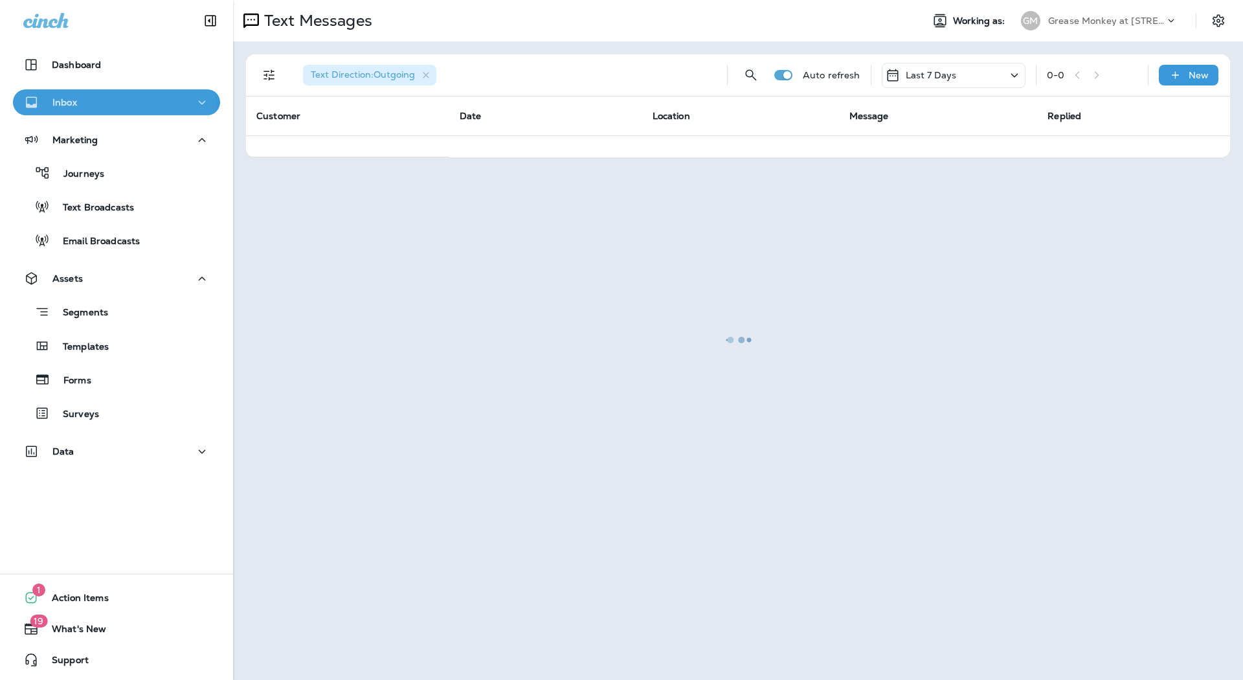
click at [113, 107] on div "Inbox" at bounding box center [116, 103] width 186 height 16
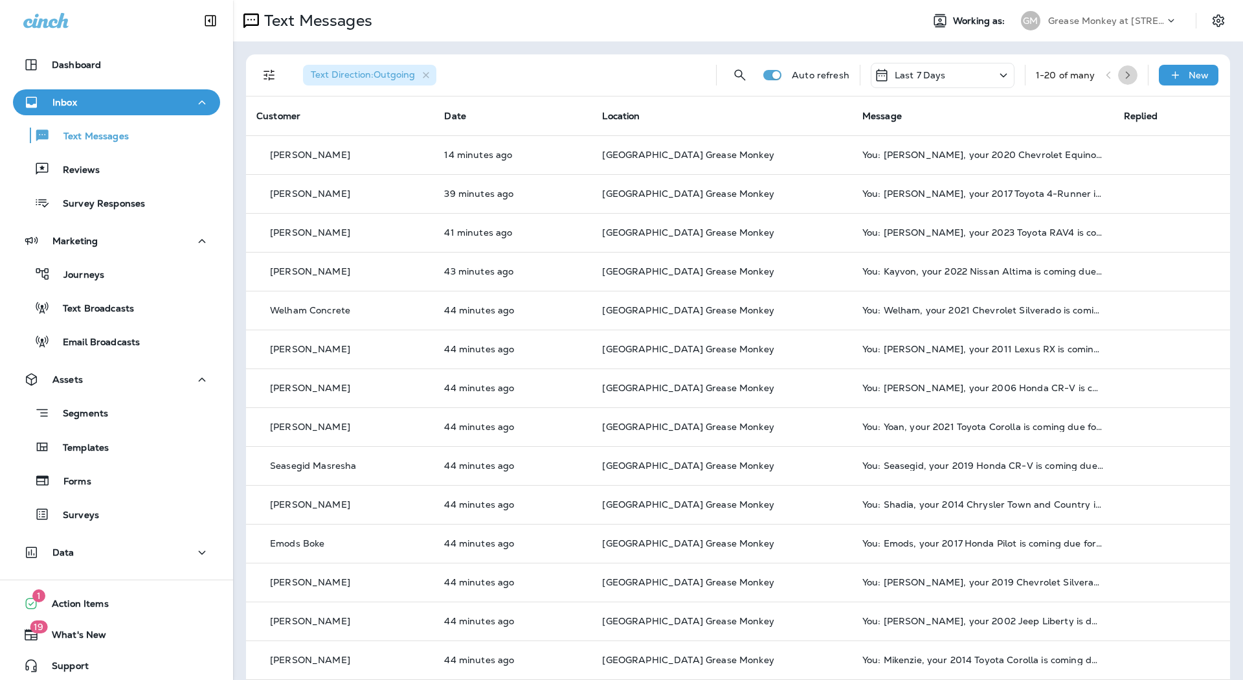
click at [1123, 76] on icon "button" at bounding box center [1127, 75] width 9 height 9
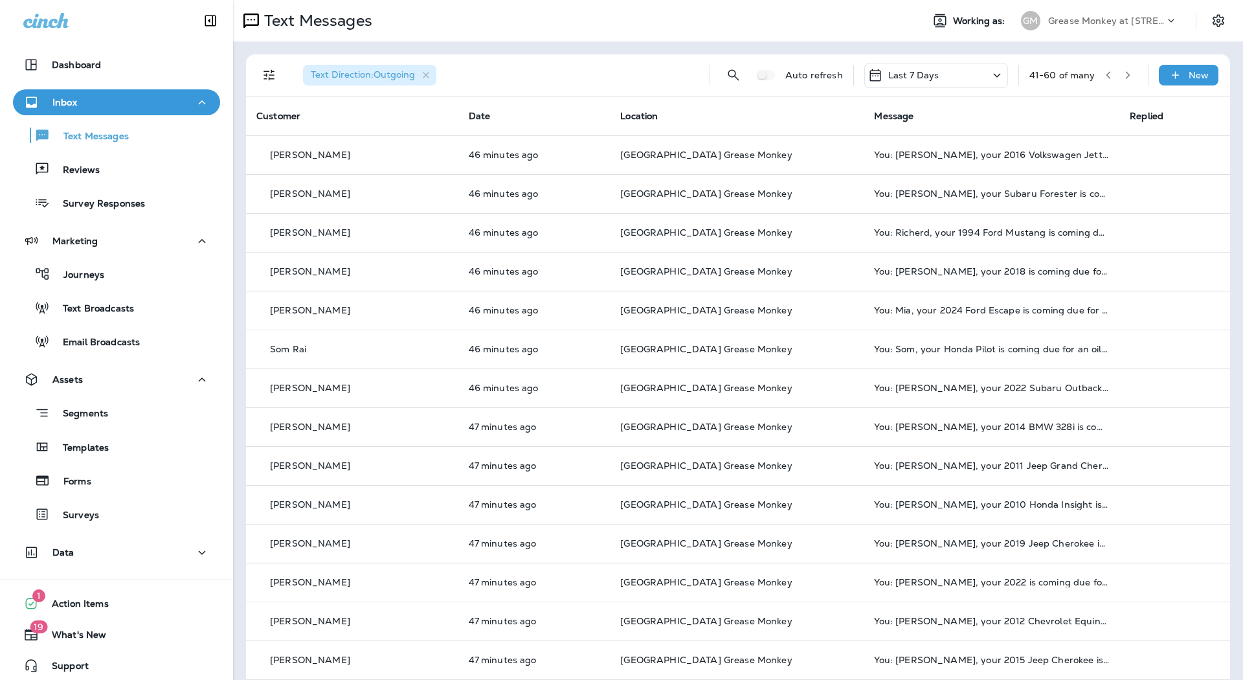
click at [1123, 71] on icon "button" at bounding box center [1127, 75] width 9 height 9
click at [1123, 76] on button "button" at bounding box center [1127, 74] width 19 height 19
